Goal: Task Accomplishment & Management: Manage account settings

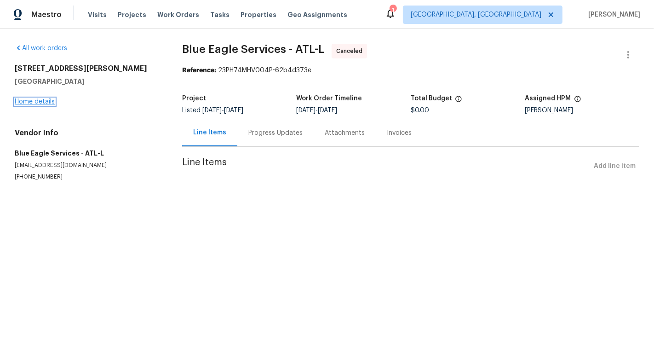
click at [39, 102] on link "Home details" at bounding box center [35, 101] width 40 height 6
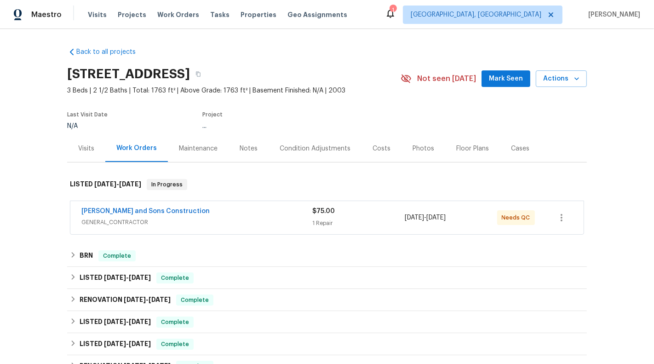
click at [352, 205] on div "Reyes and Sons Construction GENERAL_CONTRACTOR $75.00 1 Repair 8/28/2025 - 8/30…" at bounding box center [326, 217] width 513 height 33
click at [312, 214] on span "$75.00" at bounding box center [323, 211] width 23 height 6
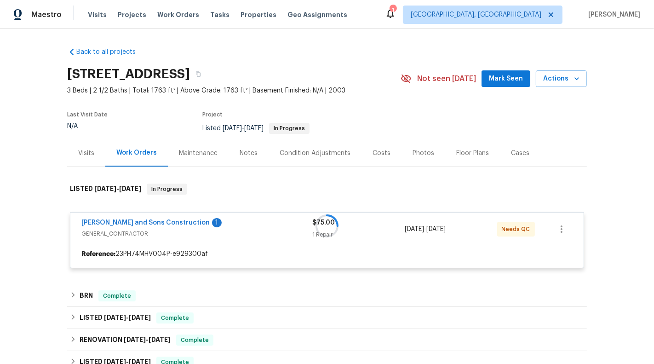
click at [113, 220] on div at bounding box center [327, 225] width 520 height 103
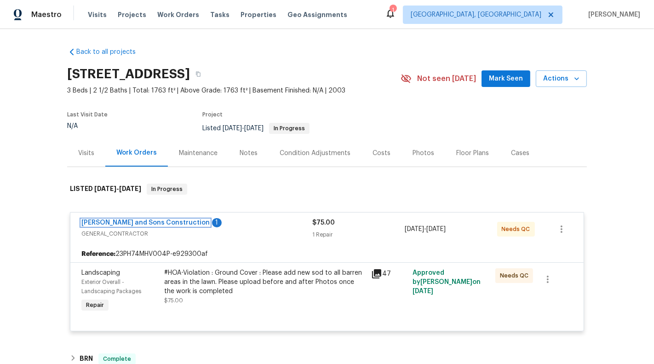
click at [113, 220] on link "Reyes and Sons Construction" at bounding box center [145, 222] width 128 height 6
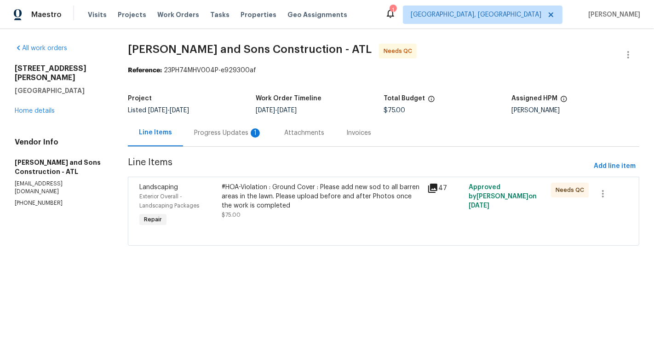
click at [230, 124] on div "Progress Updates 1" at bounding box center [228, 132] width 90 height 27
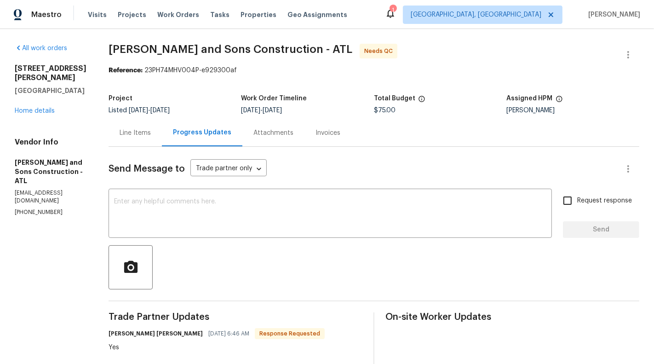
scroll to position [47, 0]
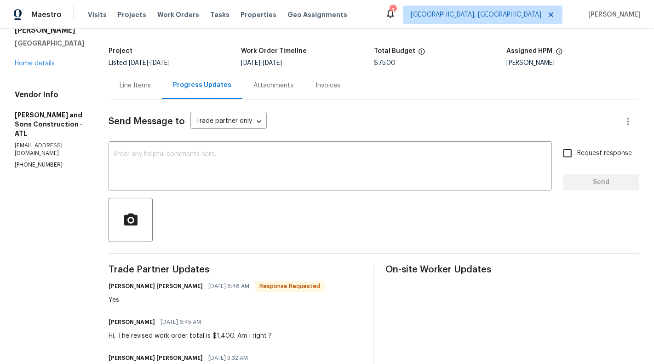
click at [120, 84] on div "Line Items" at bounding box center [135, 85] width 31 height 9
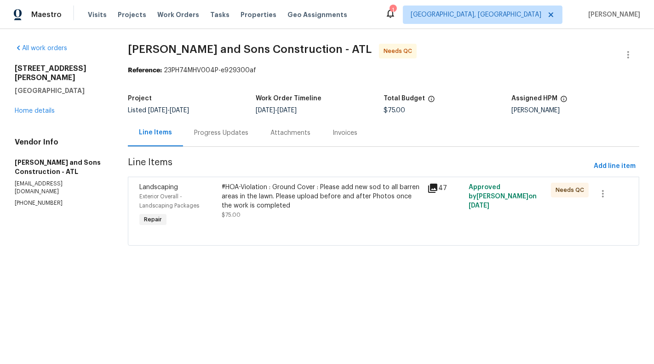
click at [312, 213] on div "#HOA-Violation : Ground Cover : Please add new sod to all barren areas in the l…" at bounding box center [322, 201] width 201 height 37
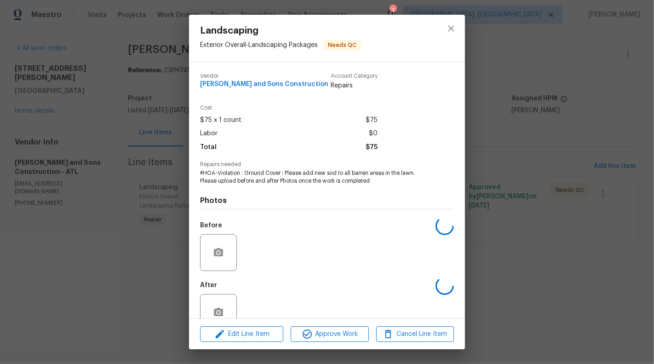
scroll to position [22, 0]
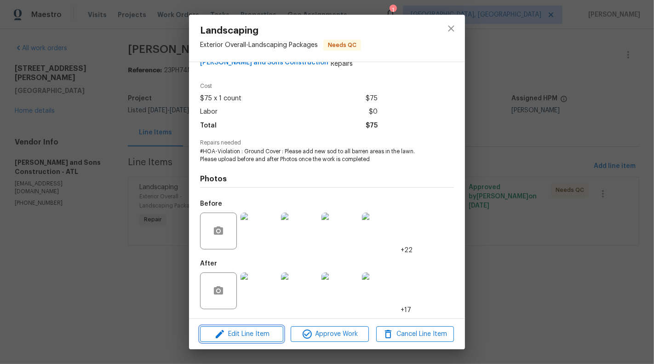
click at [250, 336] on span "Edit Line Item" at bounding box center [242, 335] width 78 height 12
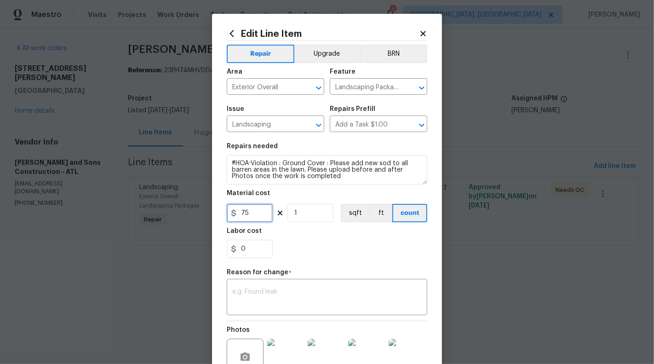
click at [261, 210] on input "75" at bounding box center [250, 213] width 46 height 18
type input "1400"
click at [345, 293] on textarea at bounding box center [327, 297] width 190 height 19
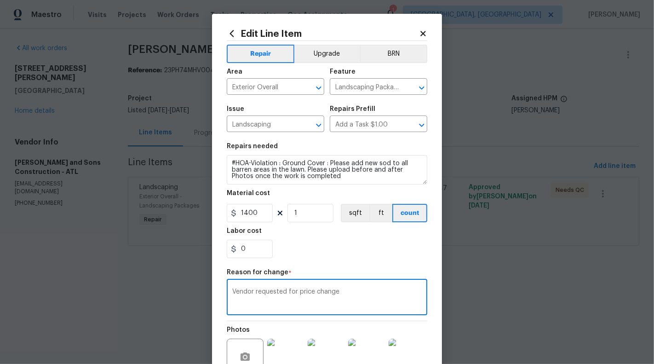
scroll to position [98, 0]
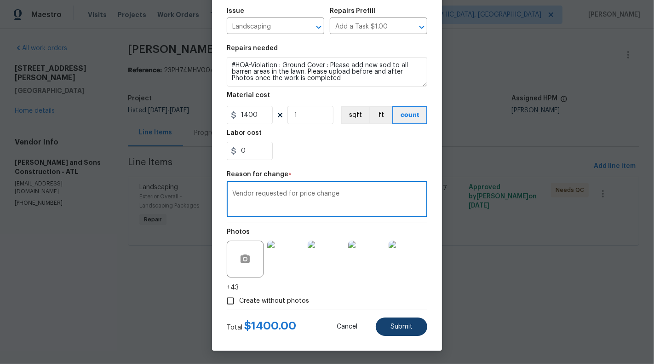
type textarea "Vendor requested for price change"
click at [397, 331] on button "Submit" at bounding box center [402, 326] width 52 height 18
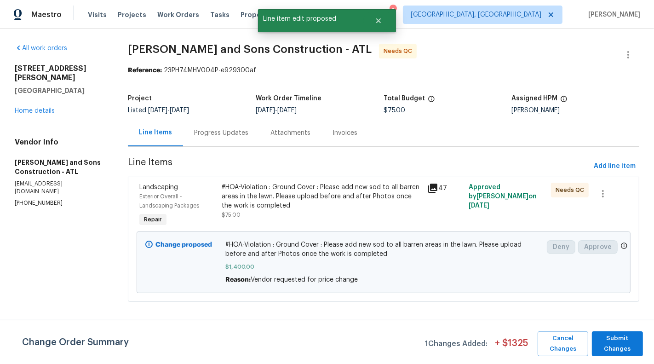
scroll to position [0, 0]
click at [619, 345] on span "Submit Changes" at bounding box center [618, 343] width 42 height 21
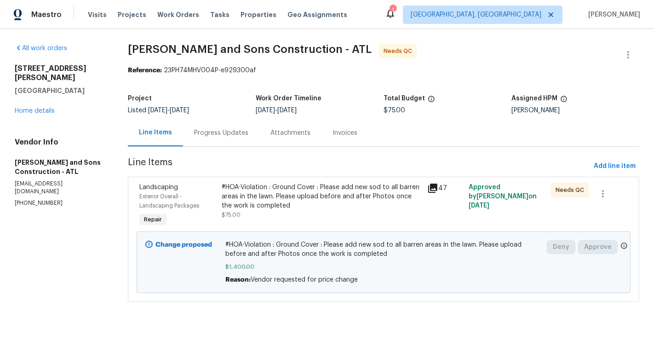
click at [472, 316] on div "All work orders 6240 Shenfield Ln Union City, GA 30291 Home details Vendor Info…" at bounding box center [327, 178] width 654 height 299
click at [320, 212] on div "#HOA-Violation : Ground Cover : Please add new sod to all barren areas in the l…" at bounding box center [322, 201] width 201 height 37
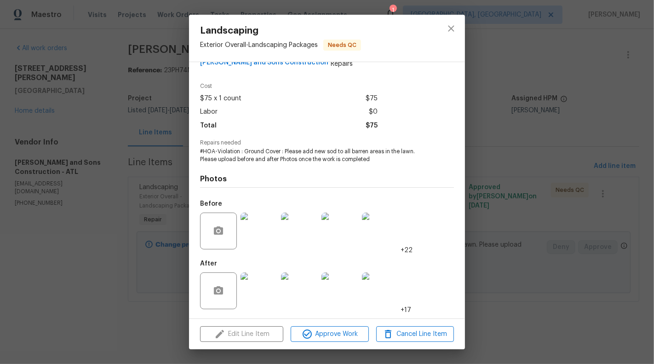
scroll to position [22, 0]
click at [108, 250] on div "Landscaping Exterior Overall - Landscaping Packages Needs QC Vendor Reyes and S…" at bounding box center [327, 182] width 654 height 364
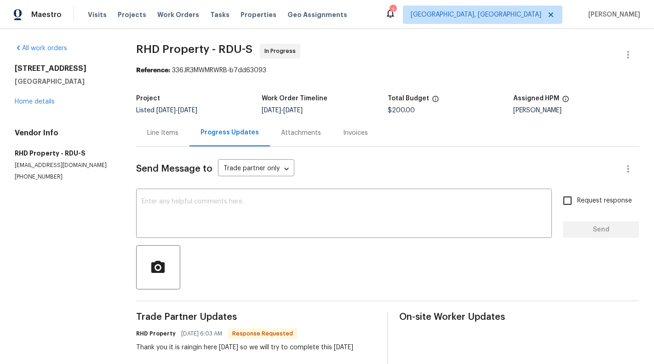
scroll to position [75, 0]
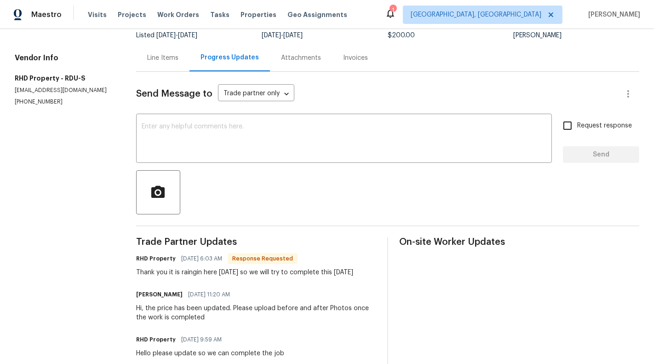
click at [150, 59] on div "Line Items" at bounding box center [162, 57] width 31 height 9
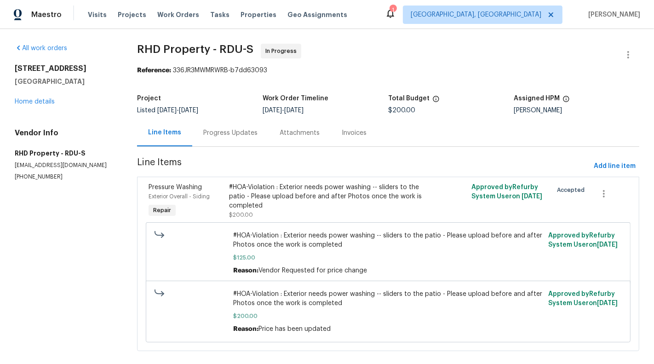
click at [53, 65] on h2 "3706 Chimney Ridge Pl Apt 8" at bounding box center [65, 68] width 100 height 9
copy h2 "3706 Chimney Ridge Pl Apt 8"
click at [226, 139] on div "Progress Updates" at bounding box center [230, 132] width 76 height 27
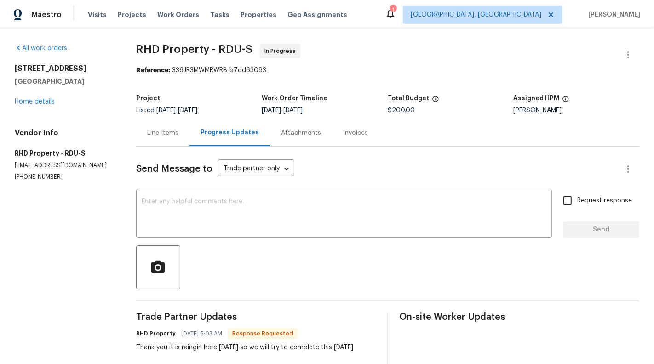
click at [164, 136] on div "Line Items" at bounding box center [162, 132] width 31 height 9
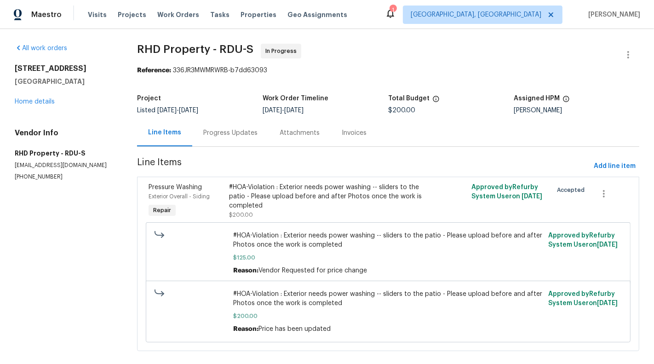
click at [243, 133] on div "Progress Updates" at bounding box center [230, 132] width 54 height 9
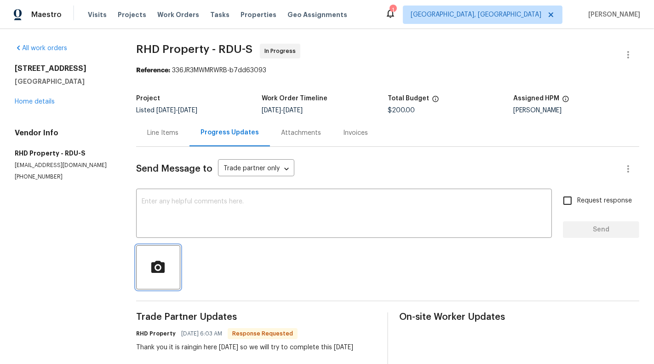
click at [164, 270] on icon "button" at bounding box center [157, 266] width 13 height 12
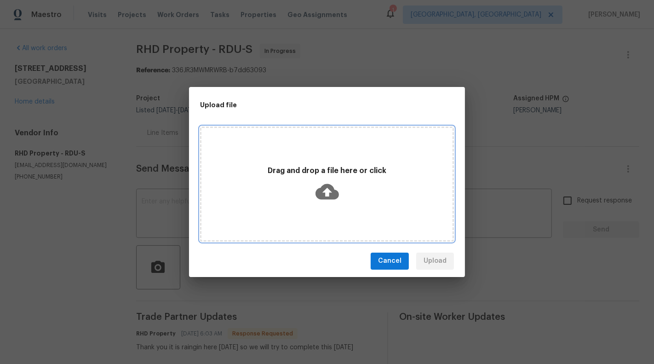
click at [324, 178] on div "Drag and drop a file here or click" at bounding box center [327, 183] width 251 height 43
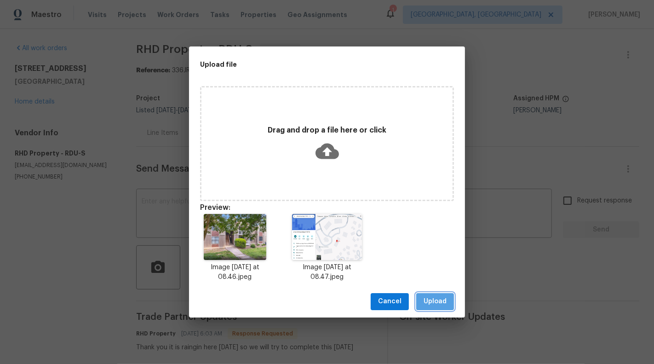
click at [437, 306] on span "Upload" at bounding box center [435, 302] width 23 height 12
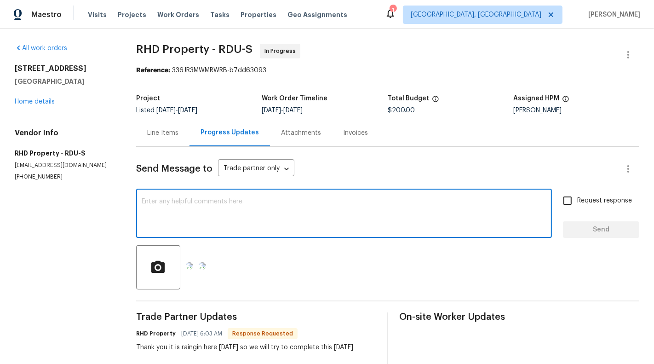
click at [316, 204] on textarea at bounding box center [344, 214] width 405 height 32
type textarea "This is the picture of our Property"
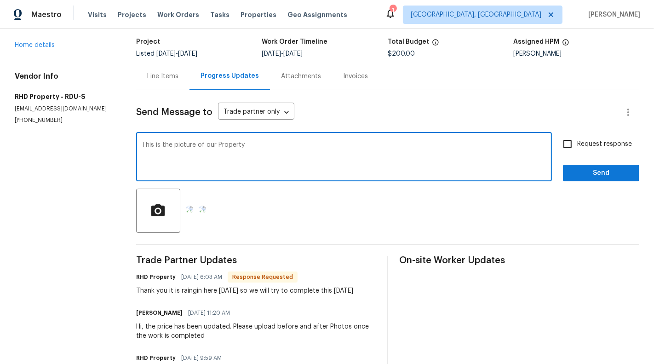
scroll to position [56, 0]
click at [580, 145] on span "Request response" at bounding box center [604, 145] width 55 height 10
click at [577, 145] on input "Request response" at bounding box center [567, 144] width 19 height 19
checkbox input "true"
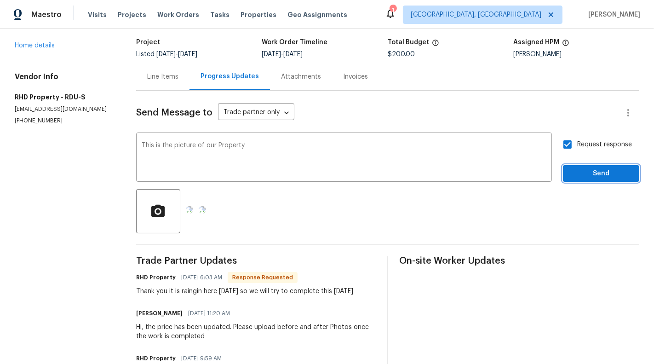
click at [608, 177] on span "Send" at bounding box center [602, 174] width 62 height 12
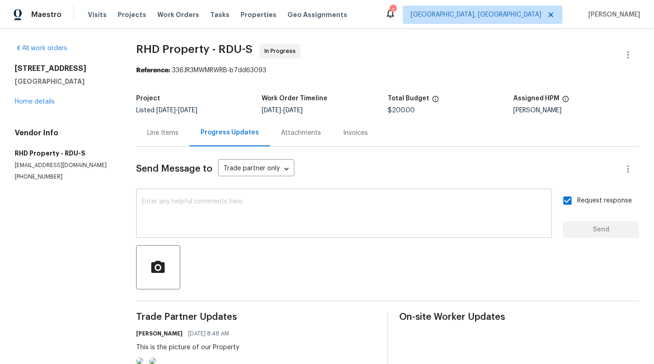
scroll to position [119, 0]
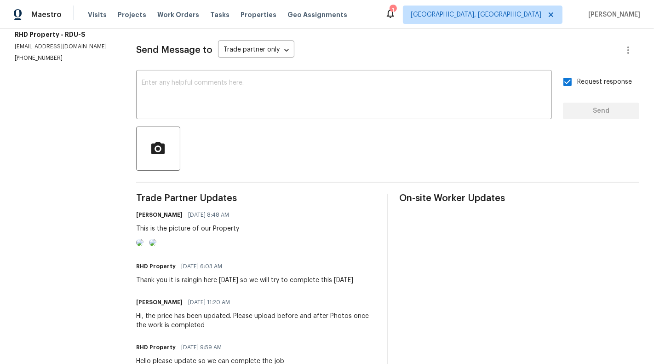
click at [31, 62] on p "(919) 424-7516" at bounding box center [64, 58] width 99 height 8
copy p "(919) 424-7516"
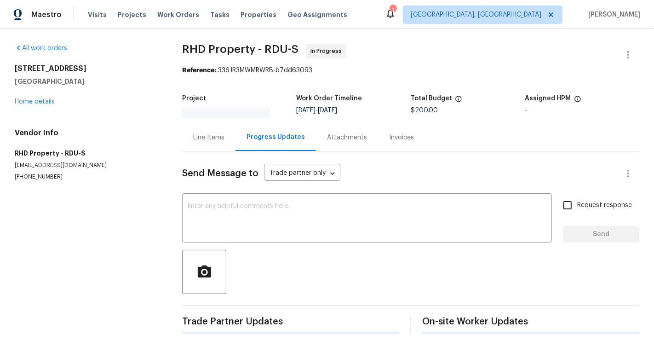
click at [295, 194] on div "Send Message to Trade partner only Trade partner only ​ x ​ Request response Se…" at bounding box center [410, 242] width 457 height 182
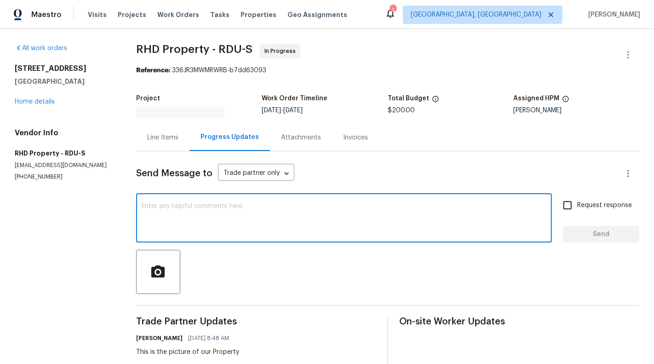
click at [305, 222] on textarea at bounding box center [344, 219] width 405 height 32
paste textarea "https://www.google.com/maps/place/3706+Chimney+Ridge+Pl+APT+8,+Durham,+NC+27713…"
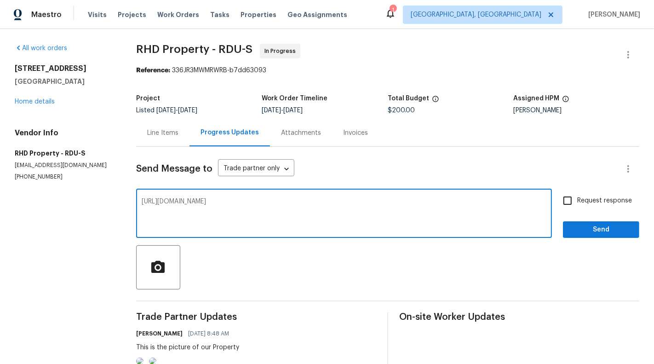
type textarea "https://www.google.com/maps/place/3706+Chimney+Ridge+Pl+APT+8,+Durham,+NC+27713…"
click at [609, 207] on label "Request response" at bounding box center [595, 200] width 74 height 19
click at [577, 207] on input "Request response" at bounding box center [567, 200] width 19 height 19
checkbox input "true"
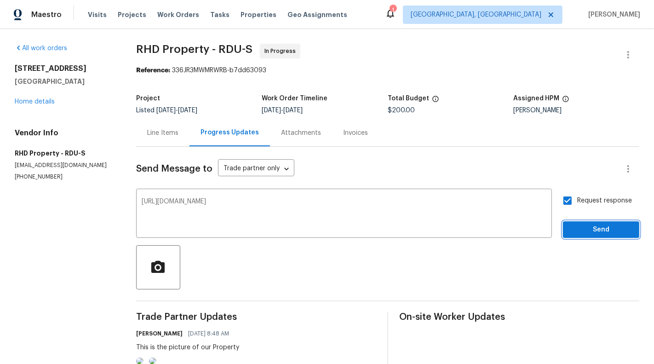
click at [612, 230] on span "Send" at bounding box center [602, 230] width 62 height 12
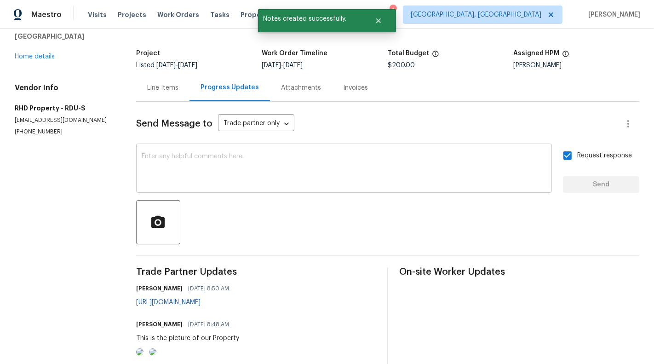
scroll to position [22, 0]
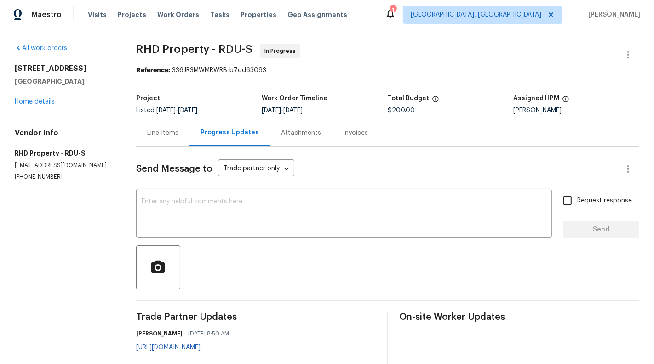
click at [32, 181] on div "Vendor Info RHD Property - RDU-S [EMAIL_ADDRESS][DOMAIN_NAME] [PHONE_NUMBER]" at bounding box center [64, 154] width 99 height 52
copy p "[PHONE_NUMBER]"
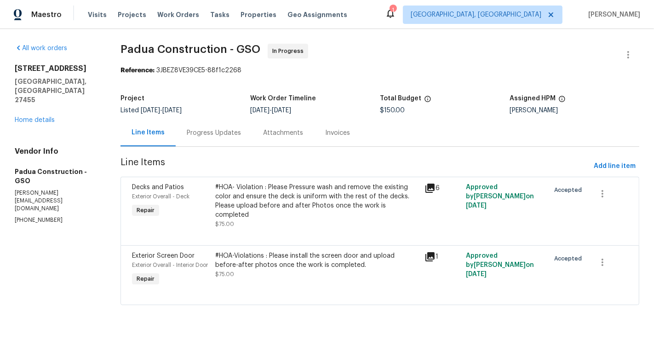
click at [38, 216] on p "(305) 319-1110" at bounding box center [57, 220] width 84 height 8
copy p "(305) 319-1110"
click at [213, 134] on div "Progress Updates" at bounding box center [214, 132] width 54 height 9
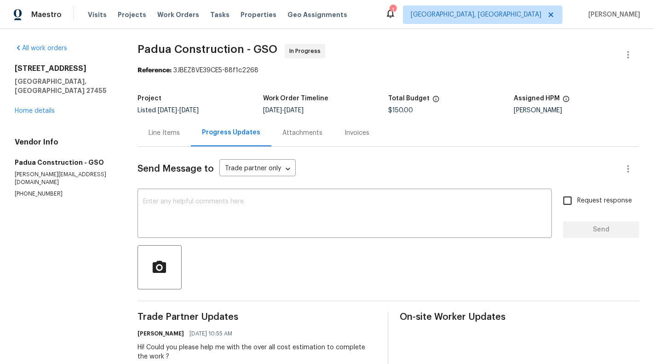
click at [152, 126] on div "Line Items" at bounding box center [164, 132] width 53 height 27
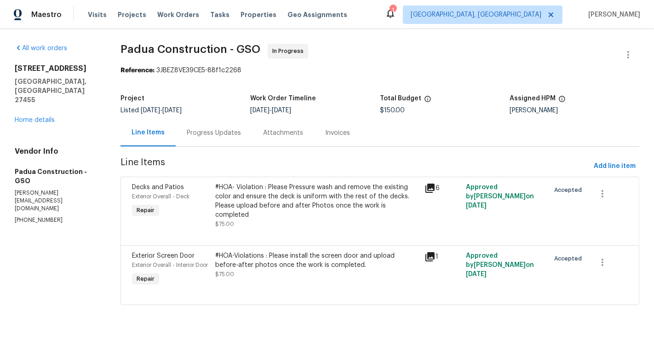
click at [206, 146] on div "Line Items Progress Updates Attachments Invoices" at bounding box center [380, 133] width 519 height 28
click at [202, 135] on div "Progress Updates" at bounding box center [214, 132] width 54 height 9
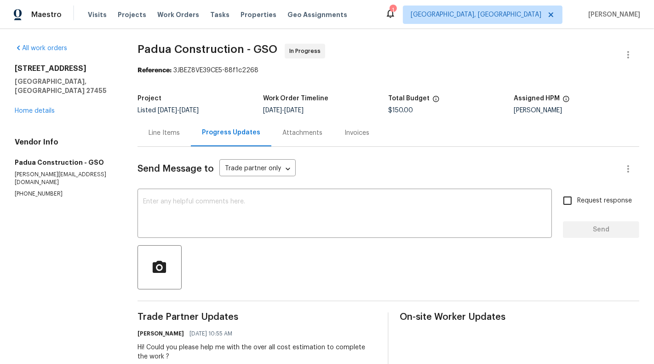
click at [167, 135] on div "Line Items" at bounding box center [164, 132] width 31 height 9
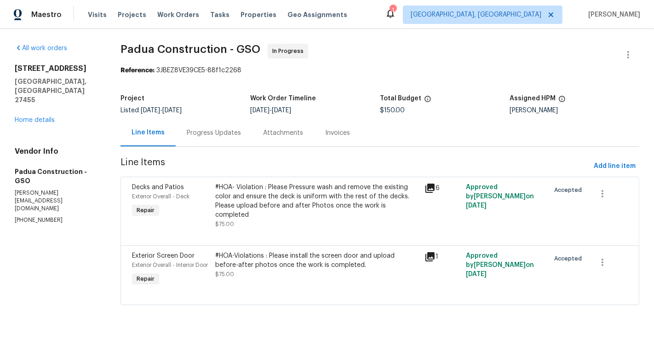
click at [205, 146] on div "Progress Updates" at bounding box center [214, 132] width 76 height 27
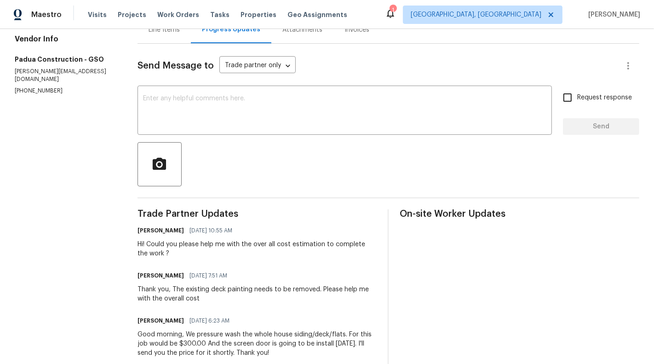
scroll to position [104, 0]
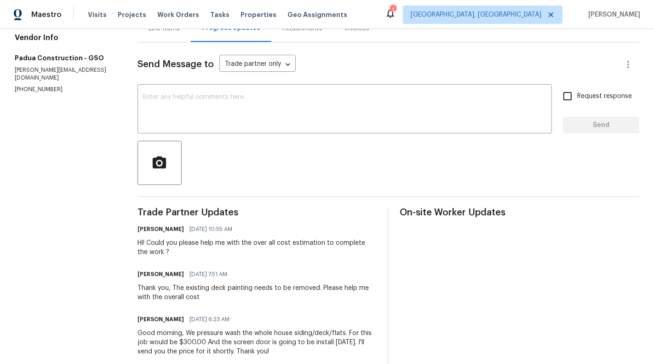
click at [45, 66] on p "juan@padcons.com" at bounding box center [65, 74] width 101 height 16
copy p "juan@padcons.com"
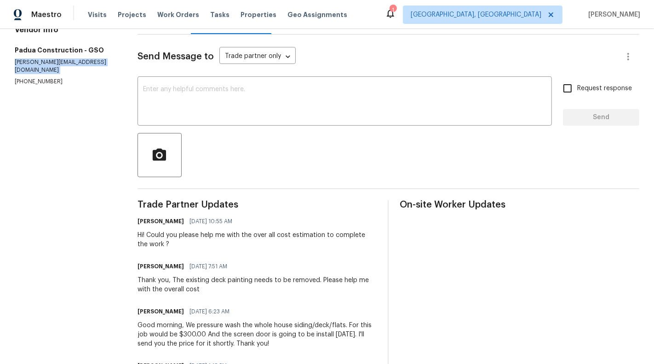
scroll to position [0, 0]
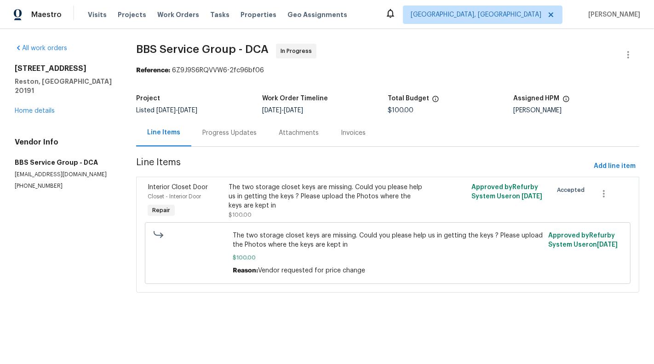
click at [40, 185] on section "All work orders [STREET_ADDRESS] Home details Vendor Info BBS Service Group - D…" at bounding box center [64, 174] width 99 height 260
copy p "[PHONE_NUMBER]"
click at [33, 182] on p "[PHONE_NUMBER]" at bounding box center [64, 186] width 99 height 8
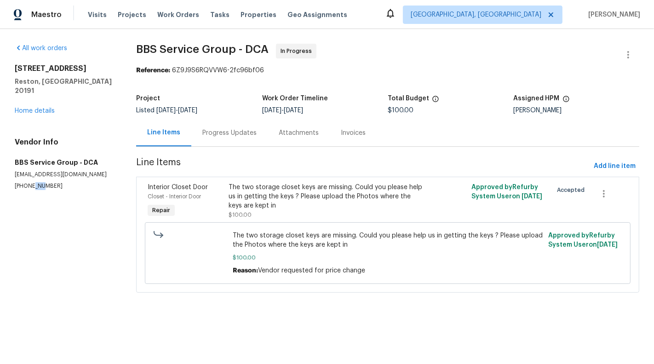
click at [33, 182] on p "[PHONE_NUMBER]" at bounding box center [64, 186] width 99 height 8
click at [390, 309] on div "All work orders [STREET_ADDRESS] Home details Vendor Info BBS Service Group - D…" at bounding box center [327, 173] width 654 height 289
click at [234, 140] on div "Progress Updates" at bounding box center [229, 132] width 76 height 27
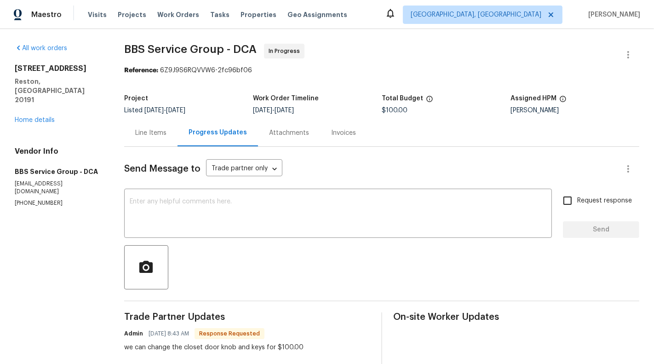
scroll to position [12, 0]
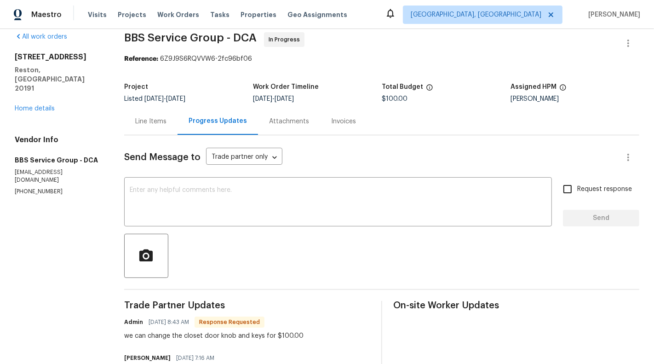
click at [172, 127] on div "Line Items" at bounding box center [150, 121] width 53 height 27
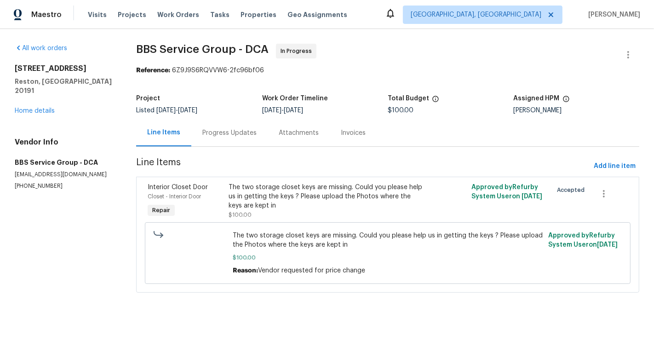
click at [226, 127] on div "Progress Updates" at bounding box center [229, 132] width 76 height 27
